Goal: Task Accomplishment & Management: Manage account settings

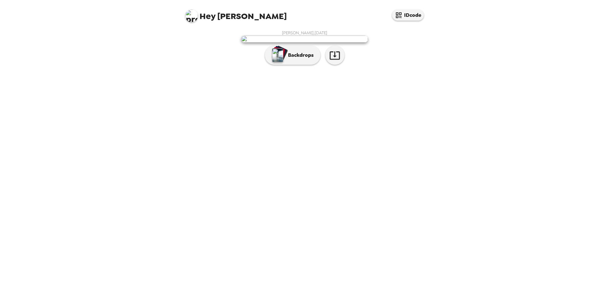
click at [282, 42] on img at bounding box center [304, 39] width 127 height 7
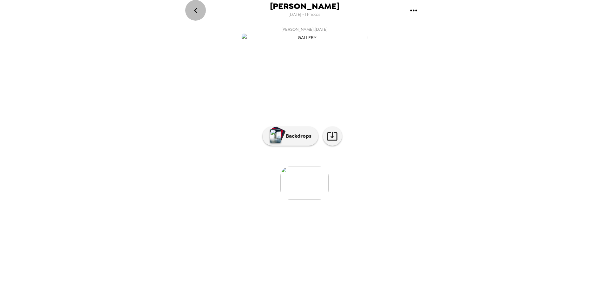
click at [194, 8] on icon "go back" at bounding box center [196, 10] width 10 height 10
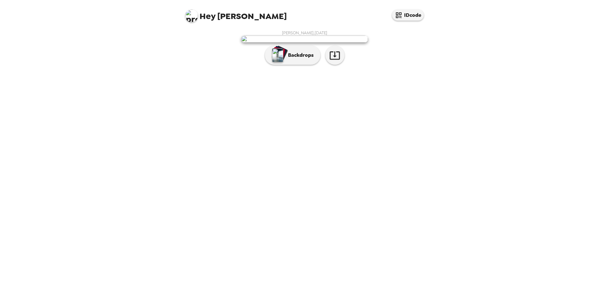
drag, startPoint x: 334, startPoint y: 89, endPoint x: 399, endPoint y: 68, distance: 67.6
click at [399, 68] on div "Jess Pfeffer , 09-25-2025 Backdrops" at bounding box center [304, 49] width 241 height 38
click at [414, 15] on button "IDcode" at bounding box center [408, 15] width 32 height 11
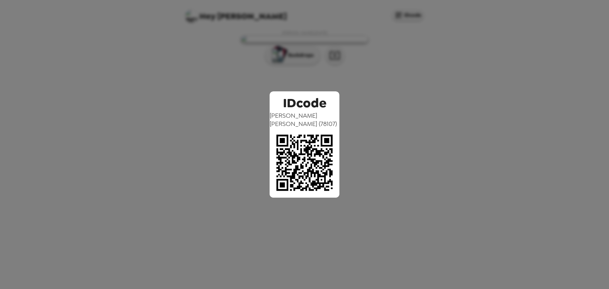
click at [420, 123] on div "IDcode Jess Pfeffer ( 78107 )" at bounding box center [304, 144] width 609 height 289
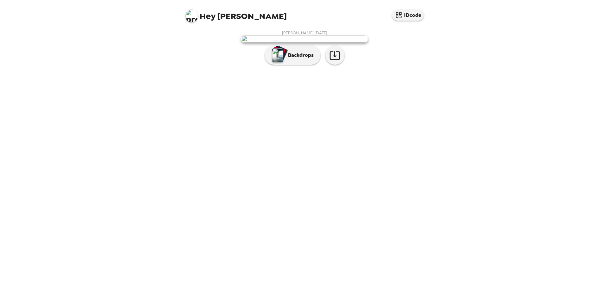
click at [209, 19] on span "Hey" at bounding box center [207, 15] width 16 height 11
click at [193, 13] on img at bounding box center [191, 16] width 13 height 13
click at [198, 27] on div "Edit my info" at bounding box center [216, 30] width 53 height 6
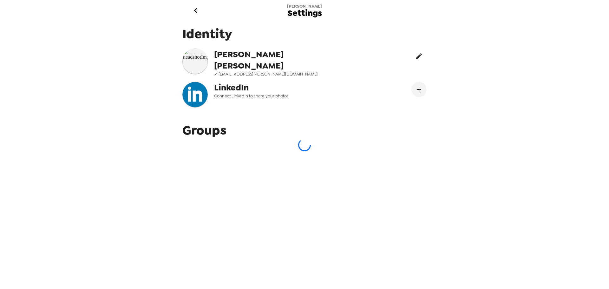
click at [411, 60] on button "edit" at bounding box center [418, 56] width 15 height 15
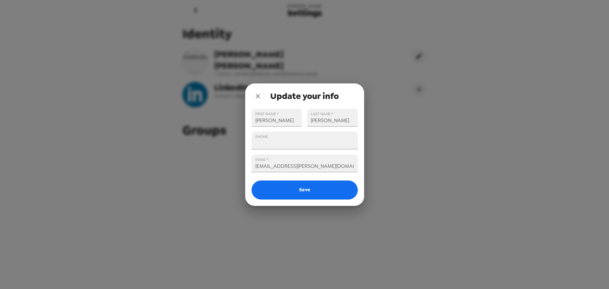
click at [258, 95] on icon "close" at bounding box center [258, 96] width 4 height 4
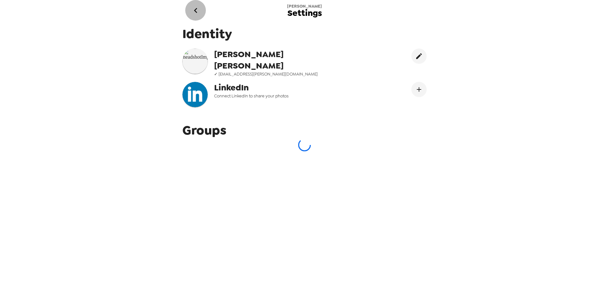
click at [195, 16] on button "go back" at bounding box center [195, 10] width 21 height 21
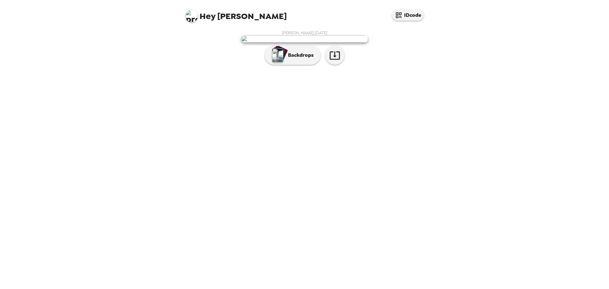
click at [195, 16] on img at bounding box center [191, 16] width 13 height 13
click at [196, 44] on span "Get help" at bounding box center [198, 41] width 17 height 5
click at [134, 59] on div at bounding box center [304, 144] width 609 height 289
